Goal: Transaction & Acquisition: Purchase product/service

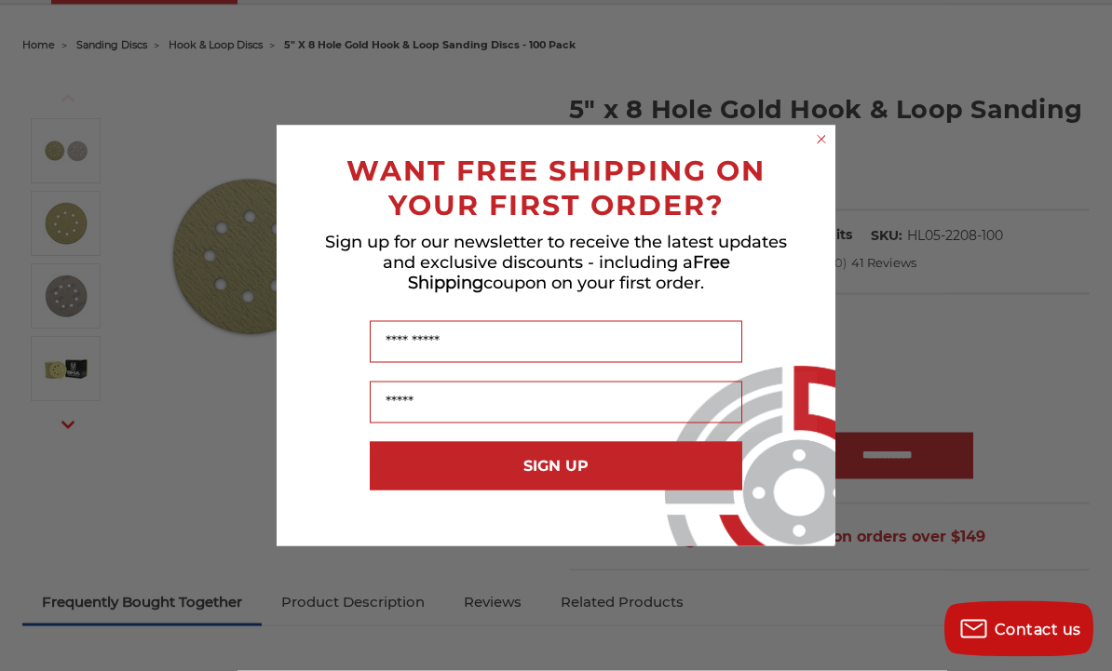
scroll to position [174, 0]
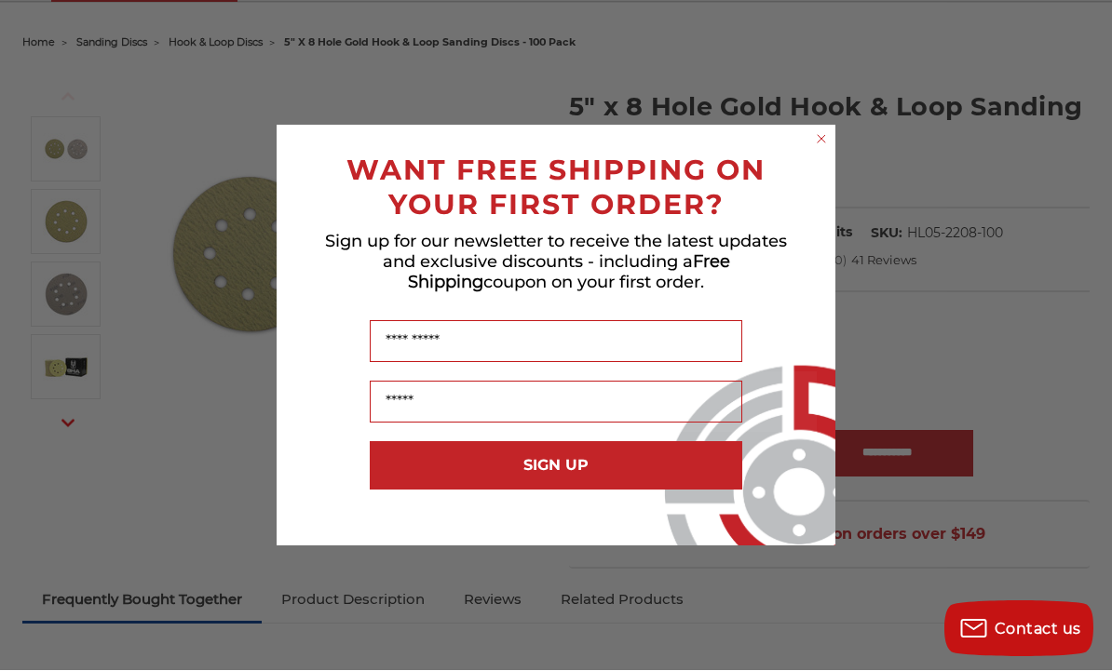
click at [813, 148] on circle "Close dialog" at bounding box center [822, 139] width 18 height 18
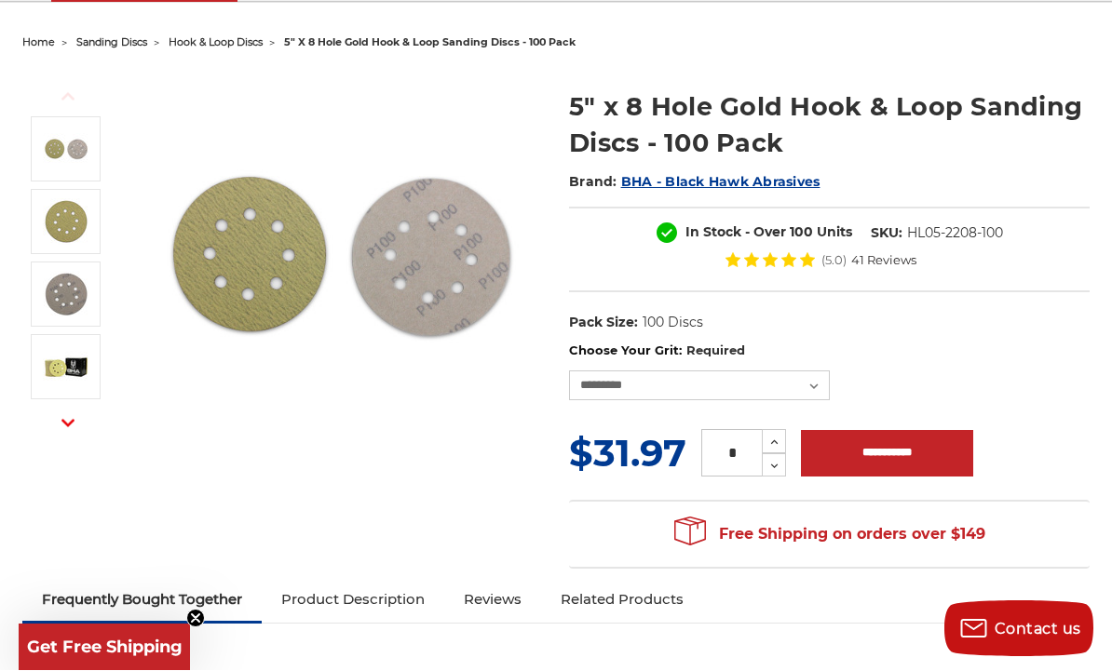
scroll to position [175, 0]
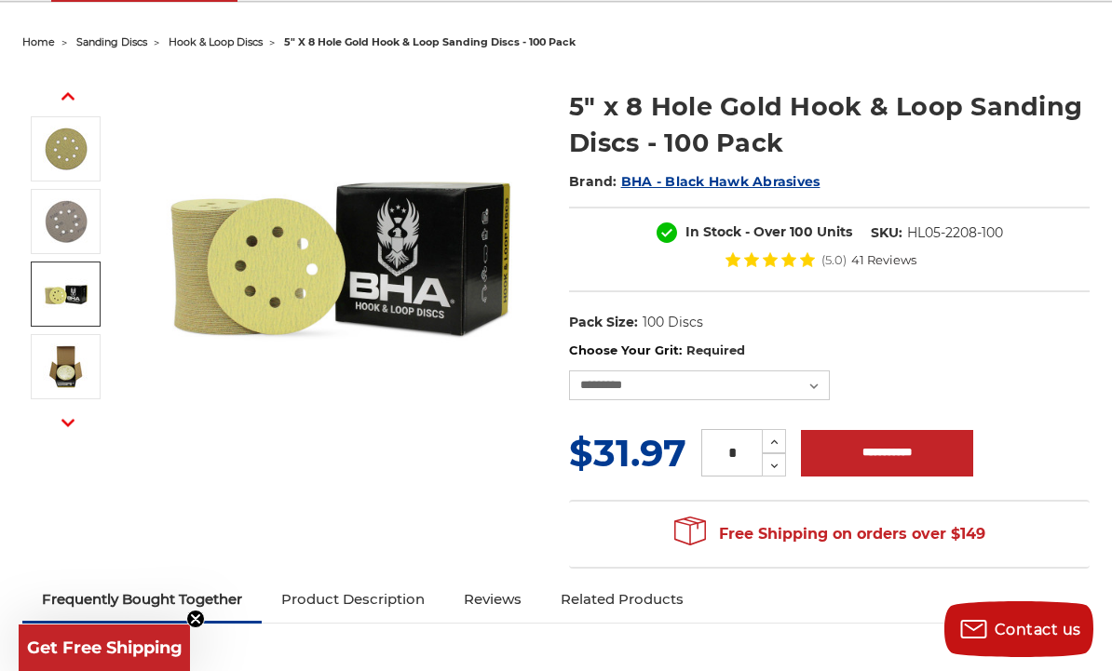
click at [49, 280] on img at bounding box center [66, 294] width 47 height 47
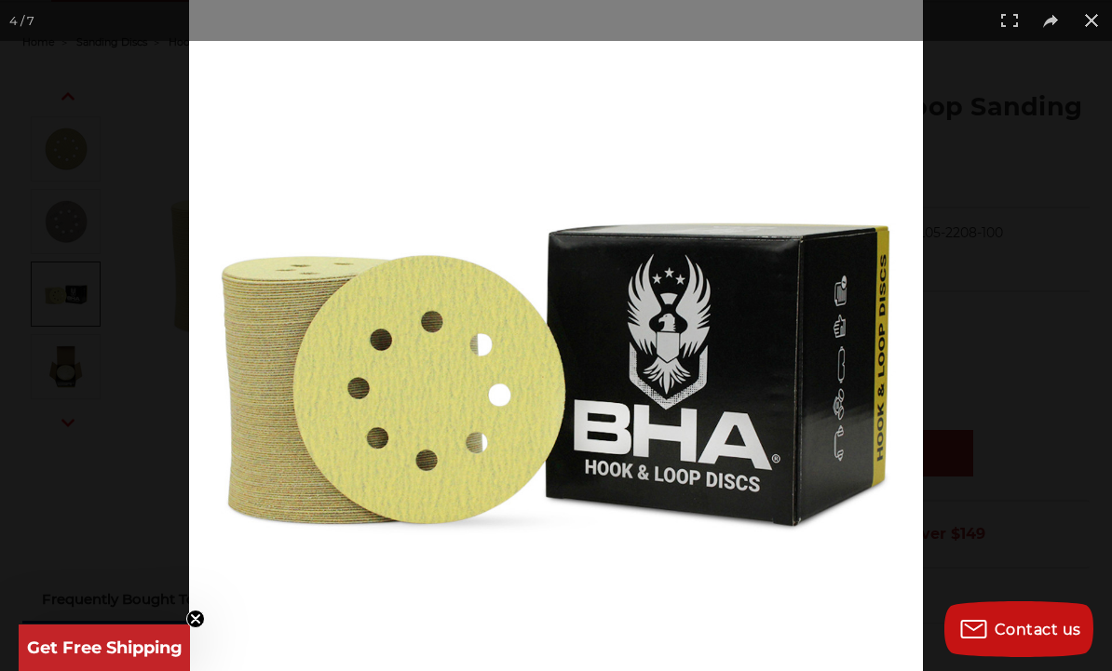
click at [47, 344] on div at bounding box center [556, 335] width 1112 height 671
click at [56, 372] on div at bounding box center [556, 335] width 1112 height 671
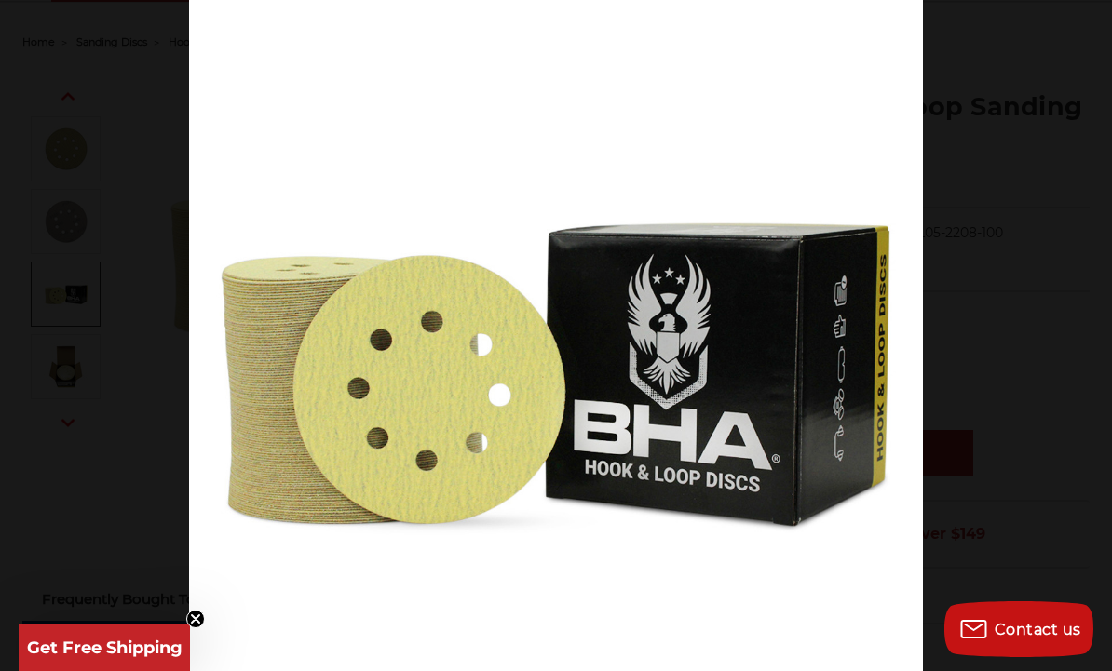
click at [61, 375] on div at bounding box center [556, 335] width 1112 height 671
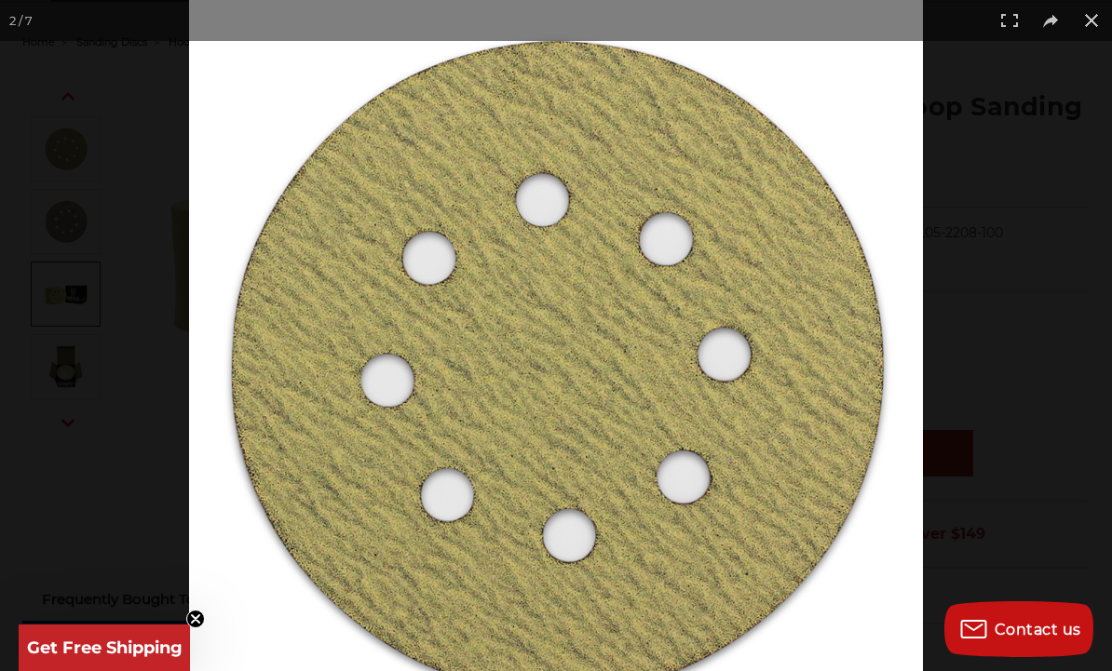
click at [273, 274] on div at bounding box center [556, 335] width 1112 height 671
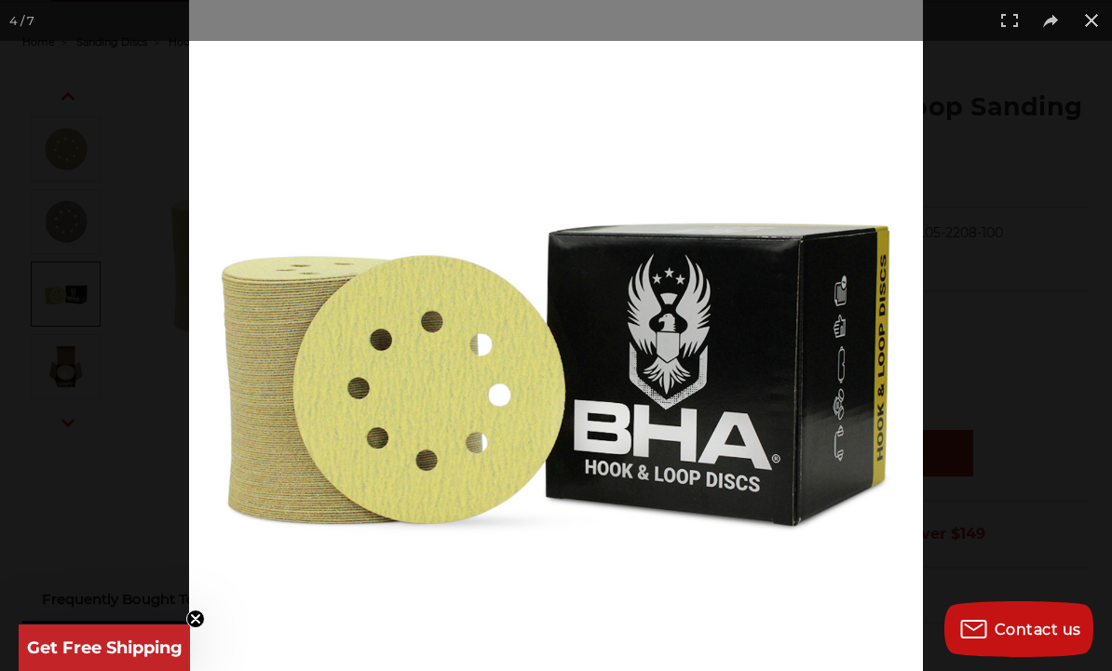
click at [1089, 25] on button at bounding box center [1091, 20] width 41 height 41
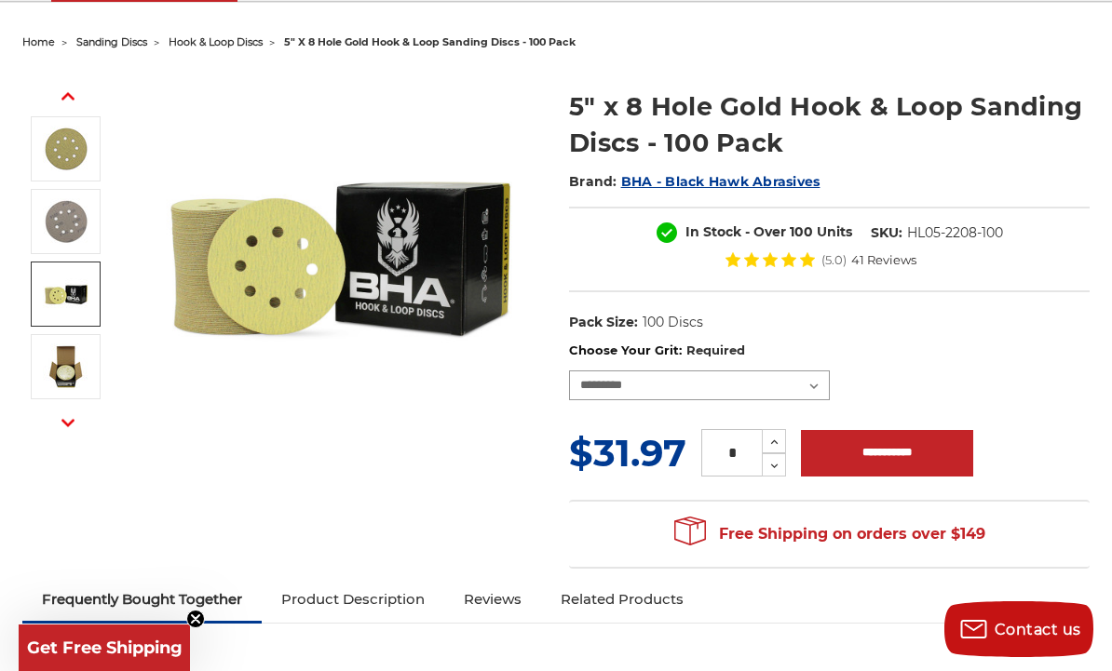
click at [808, 387] on select "**********" at bounding box center [699, 386] width 261 height 30
select select "***"
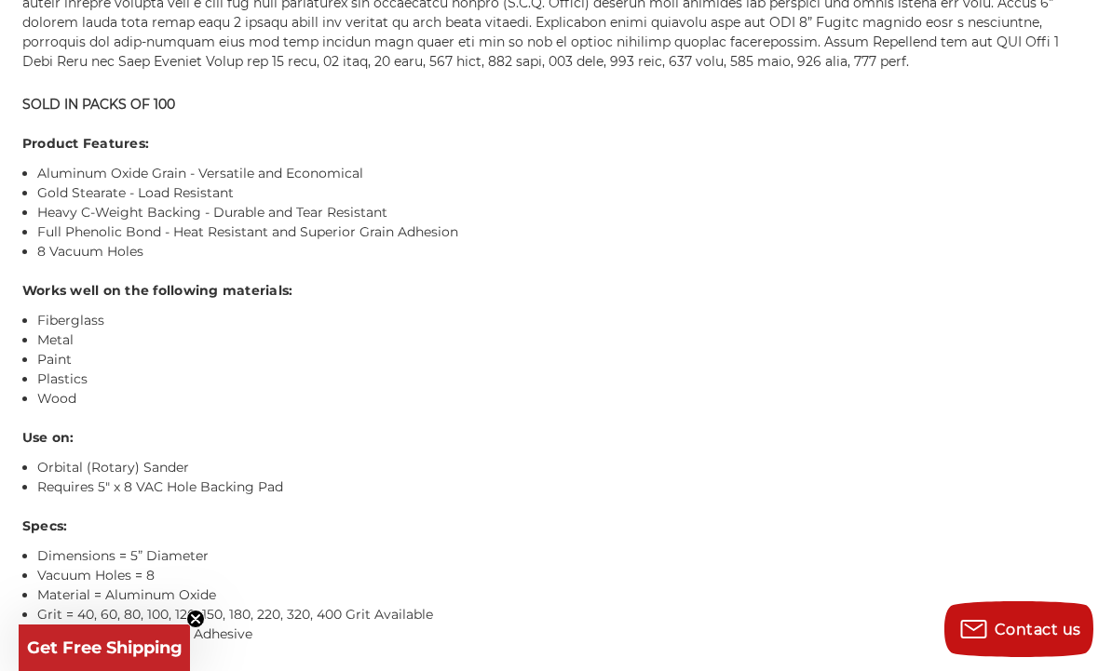
scroll to position [1510, 0]
